Goal: Information Seeking & Learning: Learn about a topic

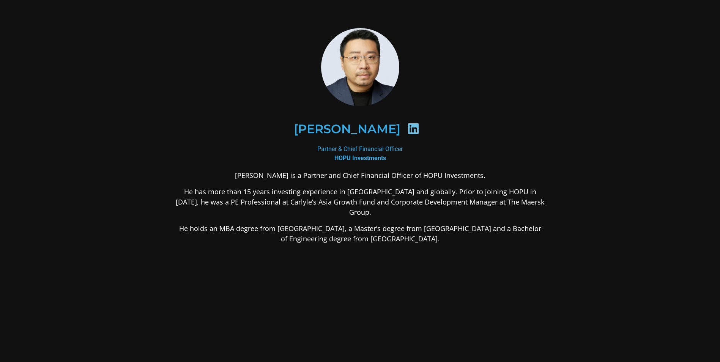
drag, startPoint x: 266, startPoint y: 202, endPoint x: 432, endPoint y: 227, distance: 167.3
click at [432, 227] on div "[PERSON_NAME] is a Partner and Chief Financial Officer of HOPU Investments. He …" at bounding box center [360, 267] width 369 height 194
click at [457, 268] on div "[PERSON_NAME] is a Partner and Chief Financial Officer of HOPU Investments. He …" at bounding box center [360, 267] width 369 height 194
click at [394, 224] on p "He holds an MBA degree from [GEOGRAPHIC_DATA], a Master’s degree from [GEOGRAPH…" at bounding box center [360, 234] width 369 height 20
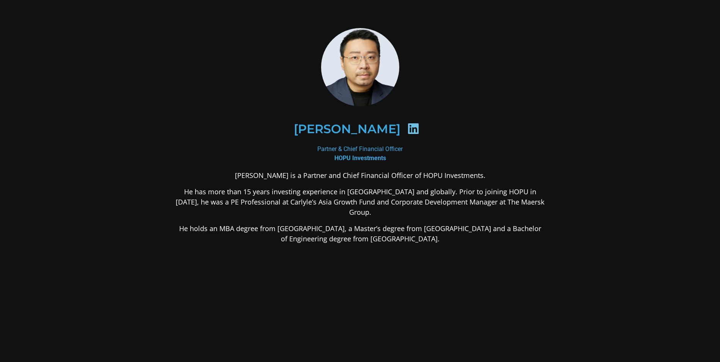
click at [190, 106] on div "[PERSON_NAME]" at bounding box center [360, 129] width 369 height 76
click at [459, 164] on div "[PERSON_NAME]" at bounding box center [360, 129] width 369 height 76
click at [465, 251] on div "[PERSON_NAME] is a Partner and Chief Financial Officer of HOPU Investments. He …" at bounding box center [360, 267] width 369 height 194
click at [464, 244] on div "[PERSON_NAME] is a Partner and Chief Financial Officer of HOPU Investments. He …" at bounding box center [360, 267] width 369 height 194
click at [465, 267] on div "[PERSON_NAME] is a Partner and Chief Financial Officer of HOPU Investments. He …" at bounding box center [360, 267] width 369 height 194
